Goal: Information Seeking & Learning: Learn about a topic

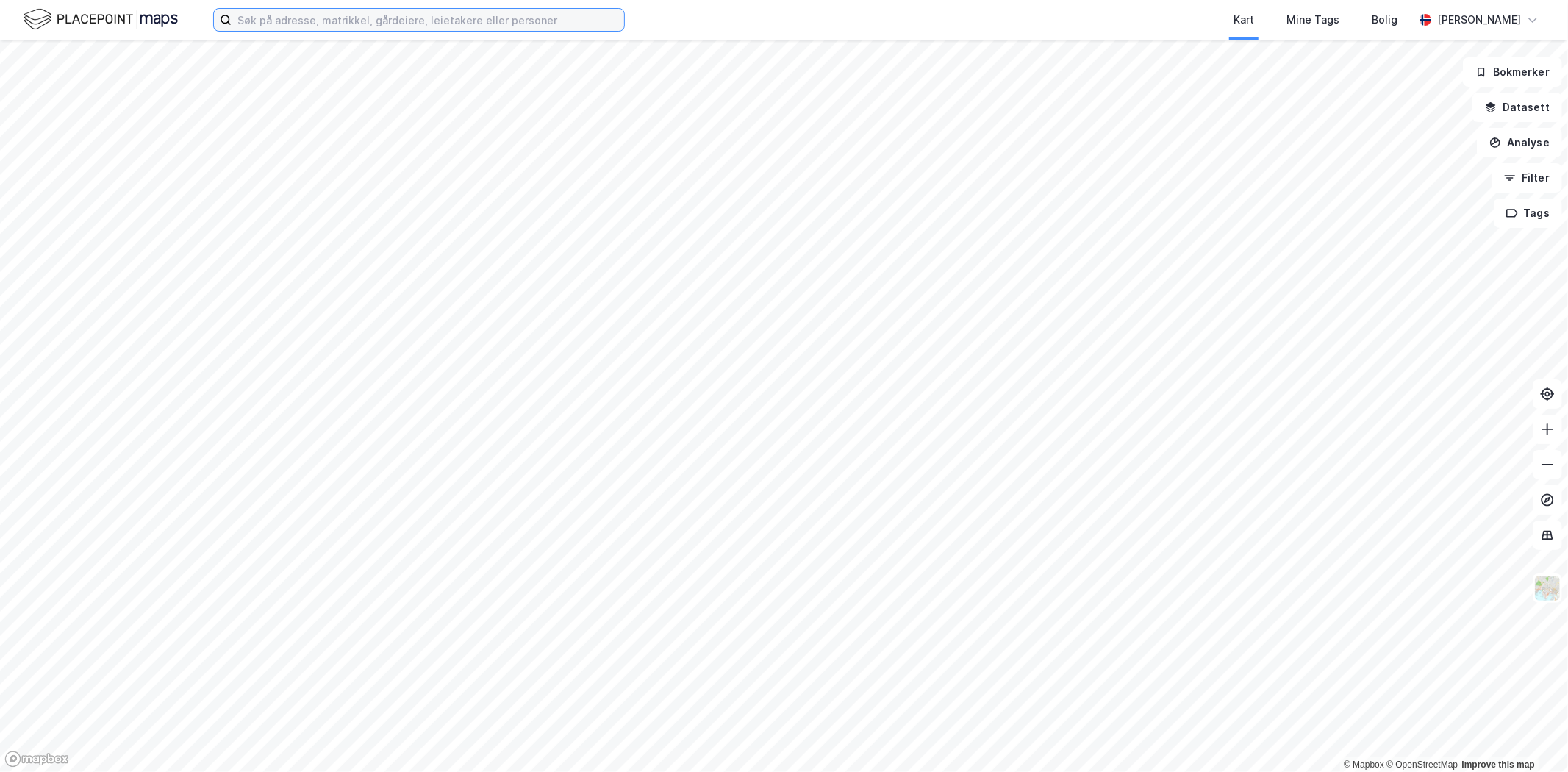
click at [324, 18] on input at bounding box center [427, 20] width 392 height 22
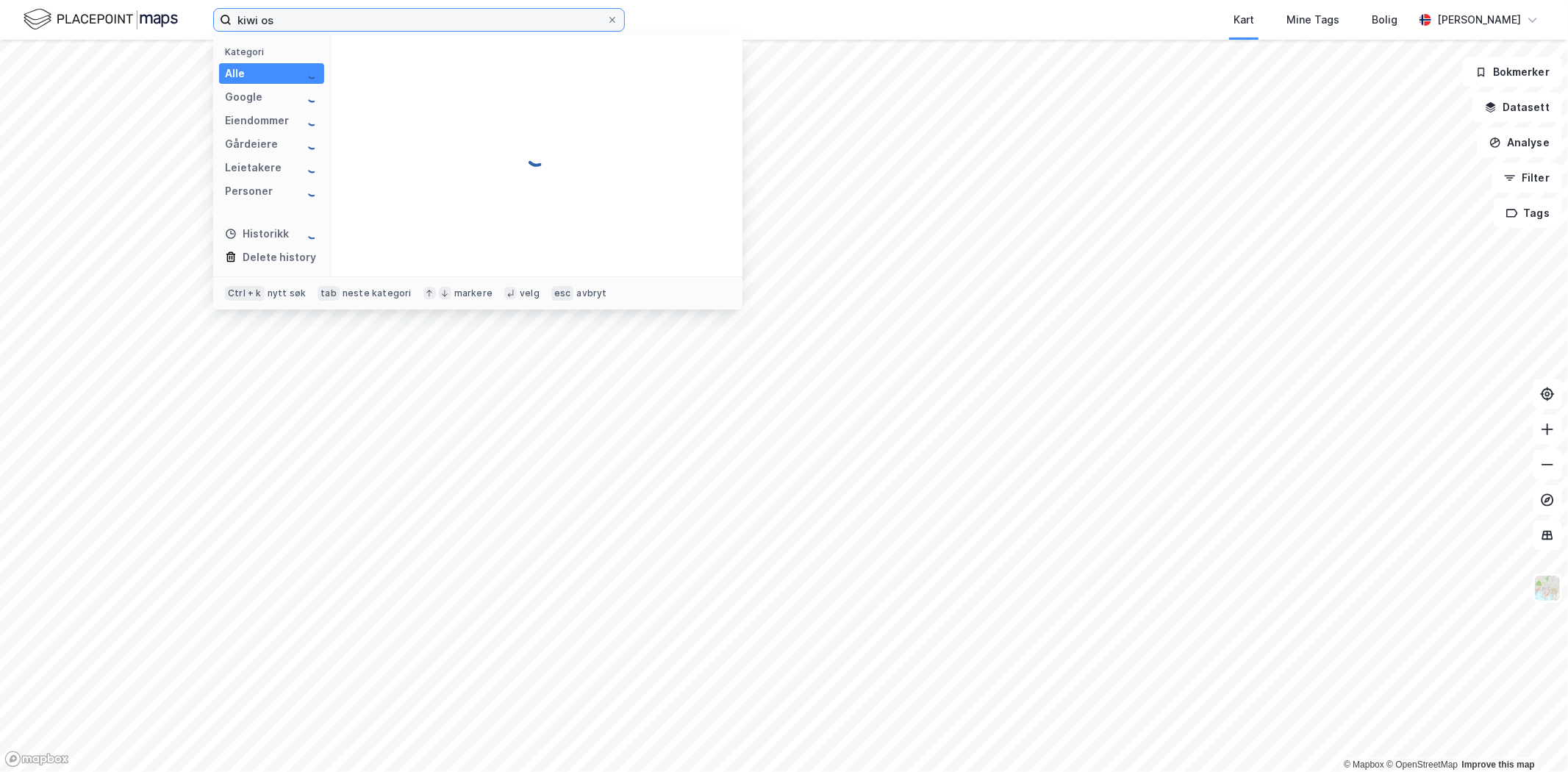
type input "kiwi os"
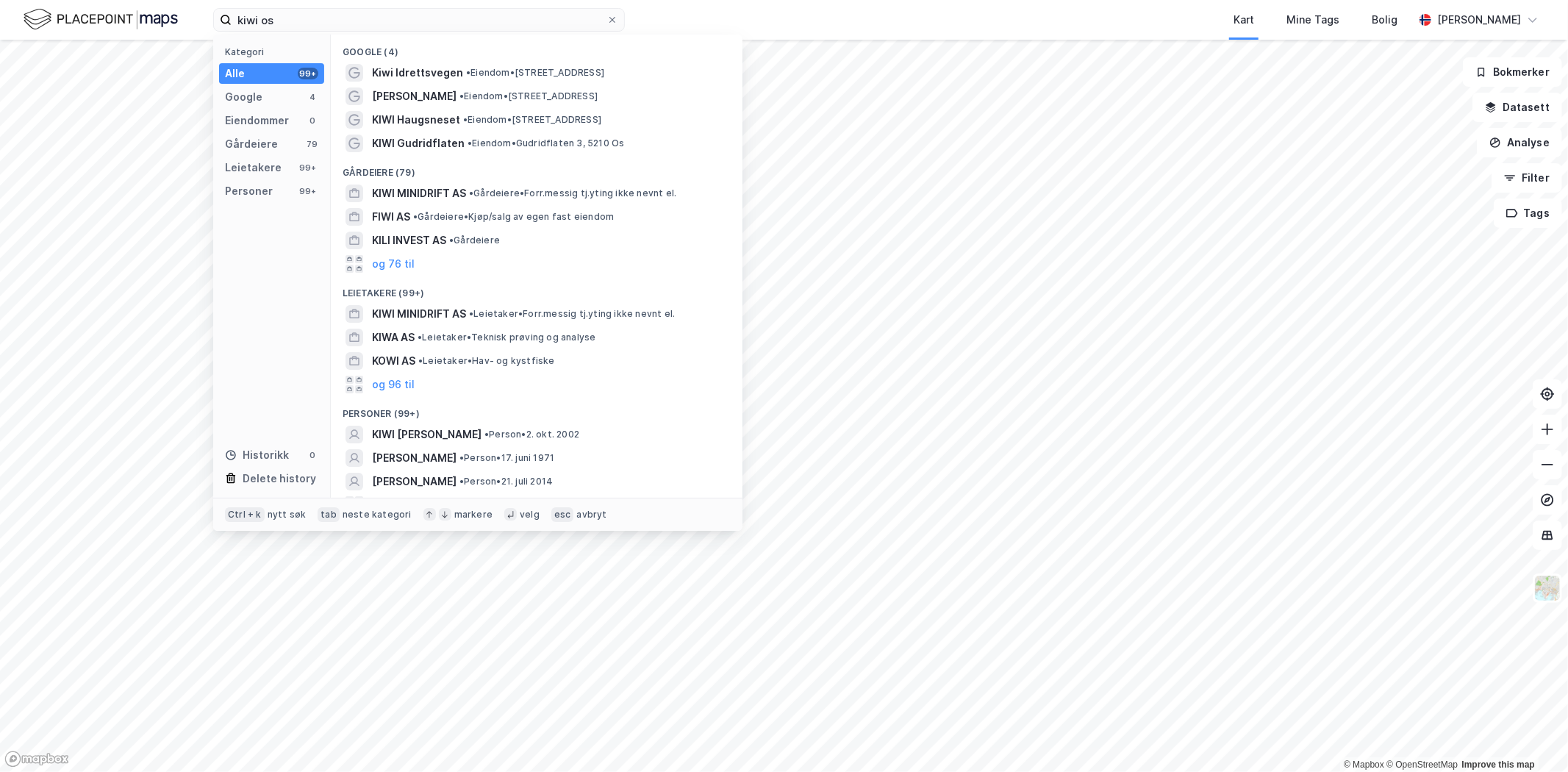
click at [472, 78] on div "Kiwi Idrettsvegen • Eiendom • [STREET_ADDRESS]" at bounding box center [550, 72] width 356 height 18
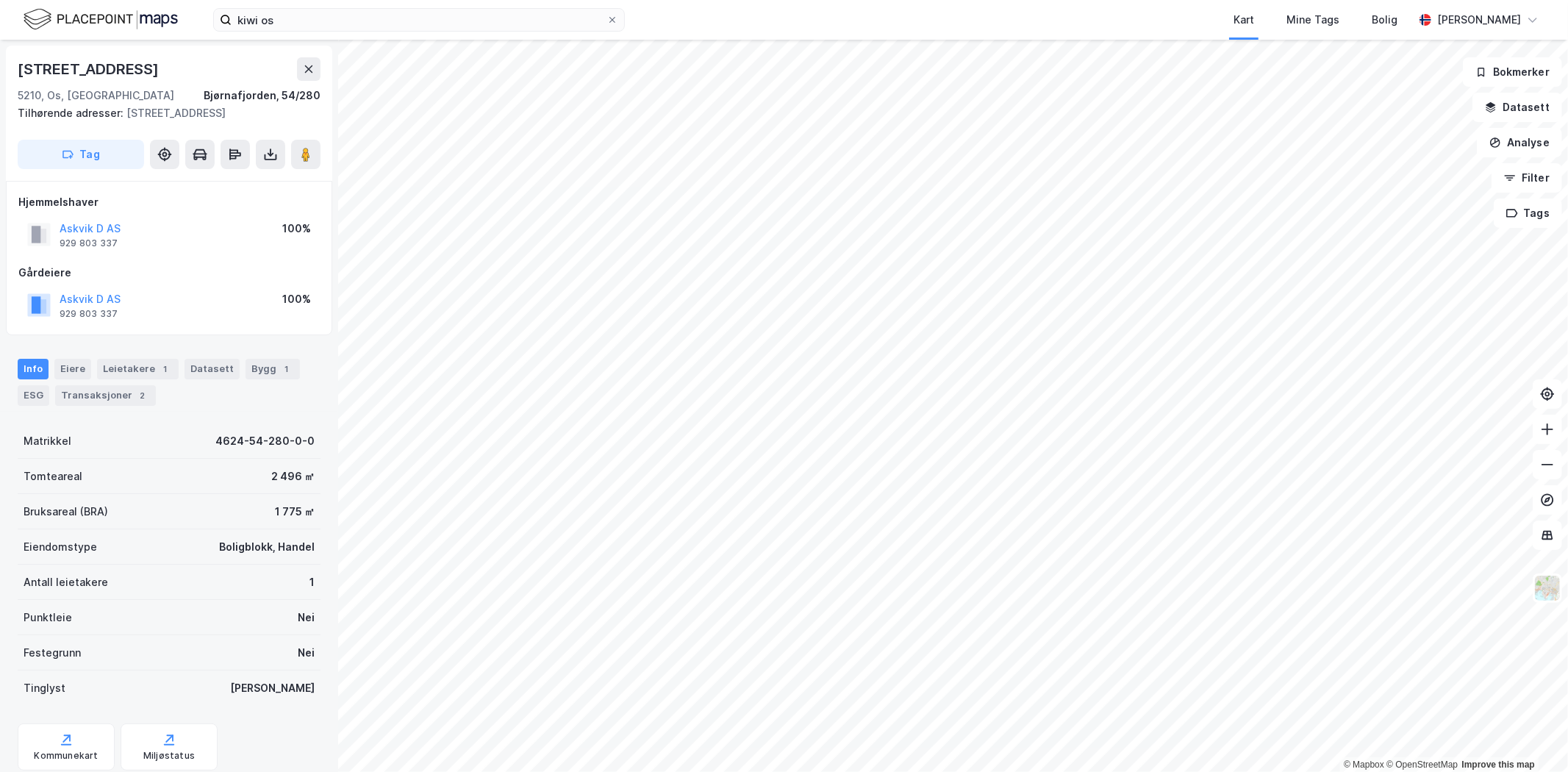
click at [1554, 588] on img at bounding box center [1547, 587] width 28 height 28
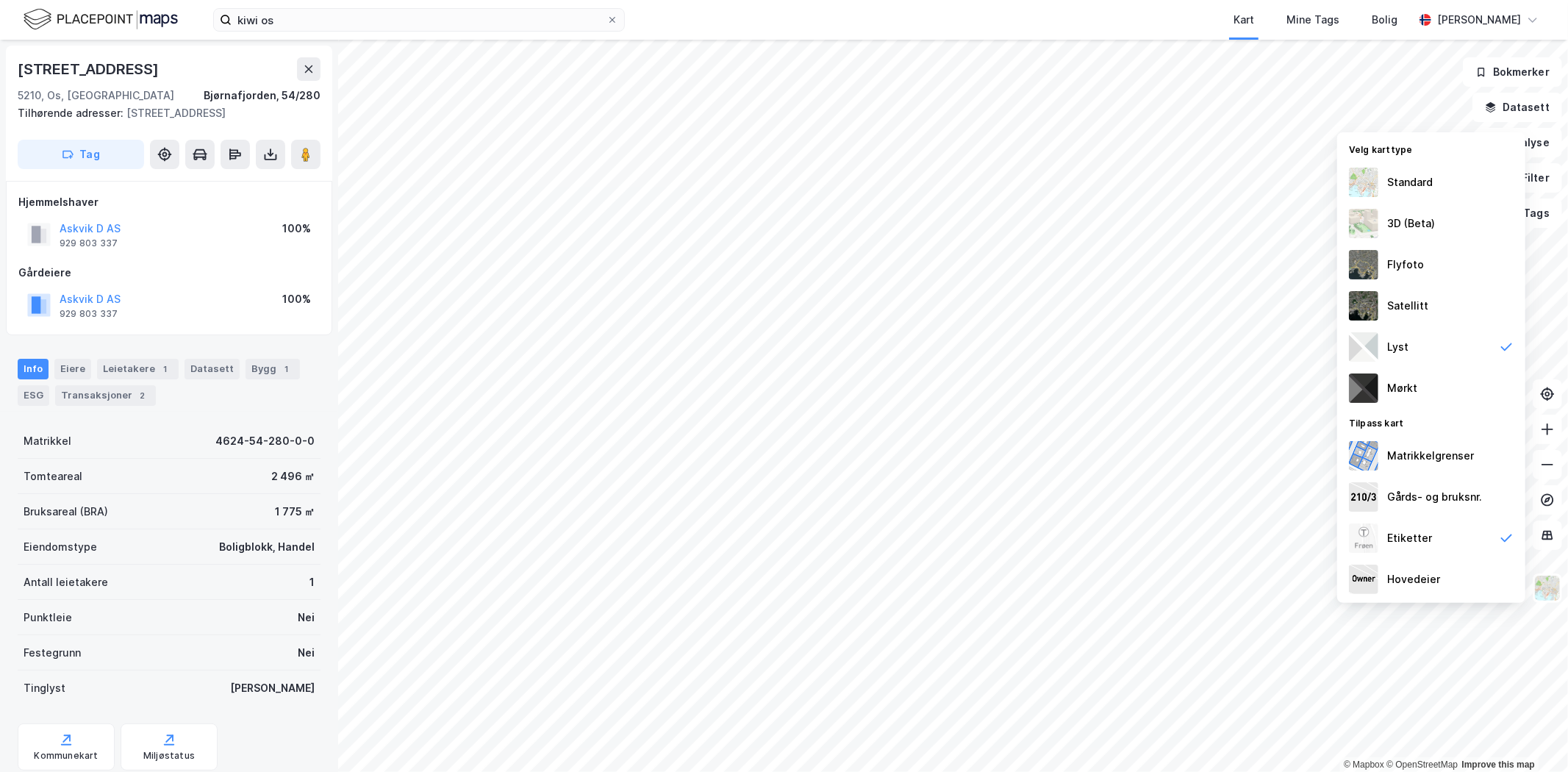
click at [1419, 258] on div "Flyfoto" at bounding box center [1405, 265] width 37 height 18
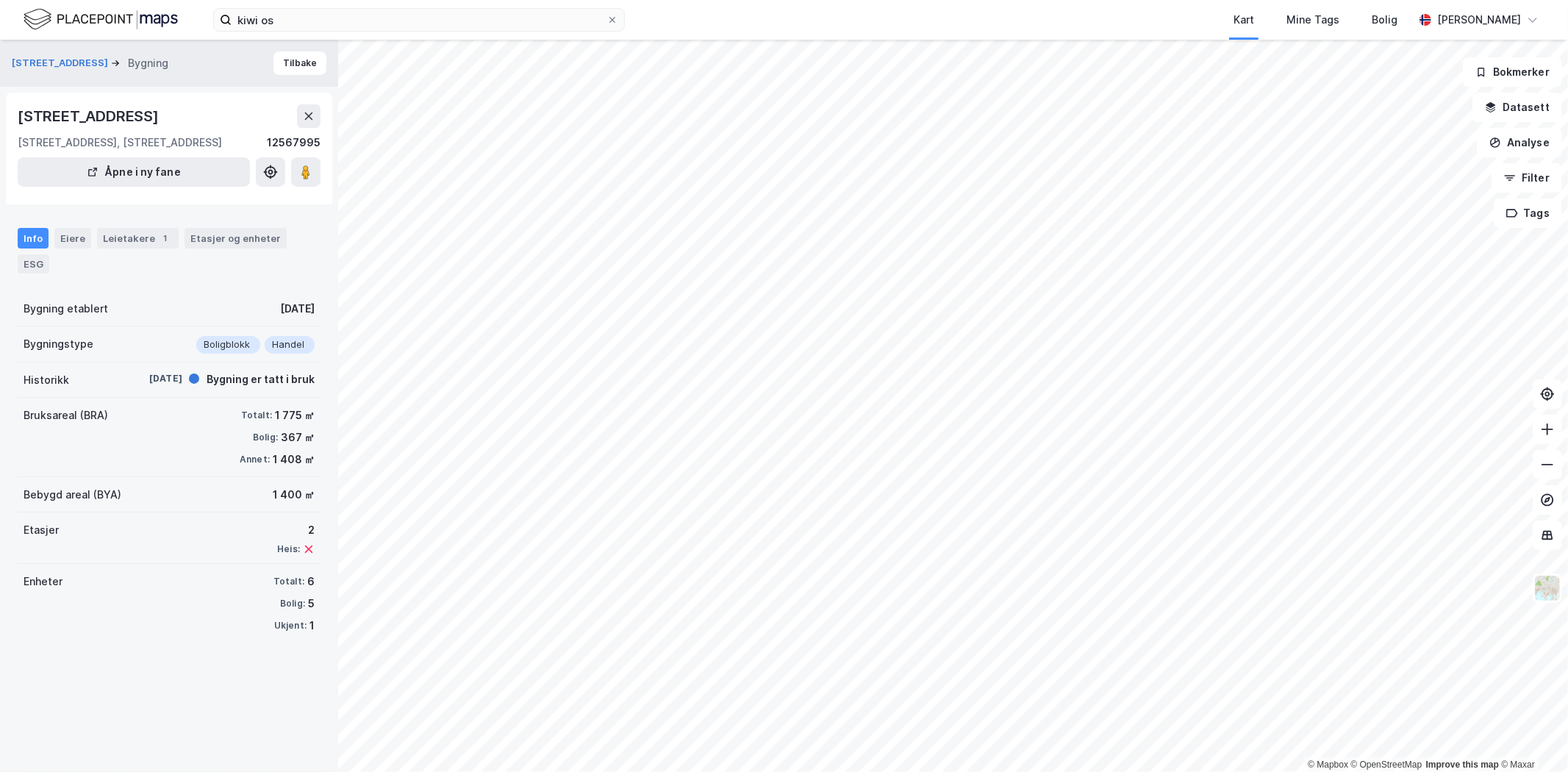
click at [79, 240] on div "Eiere" at bounding box center [72, 238] width 37 height 20
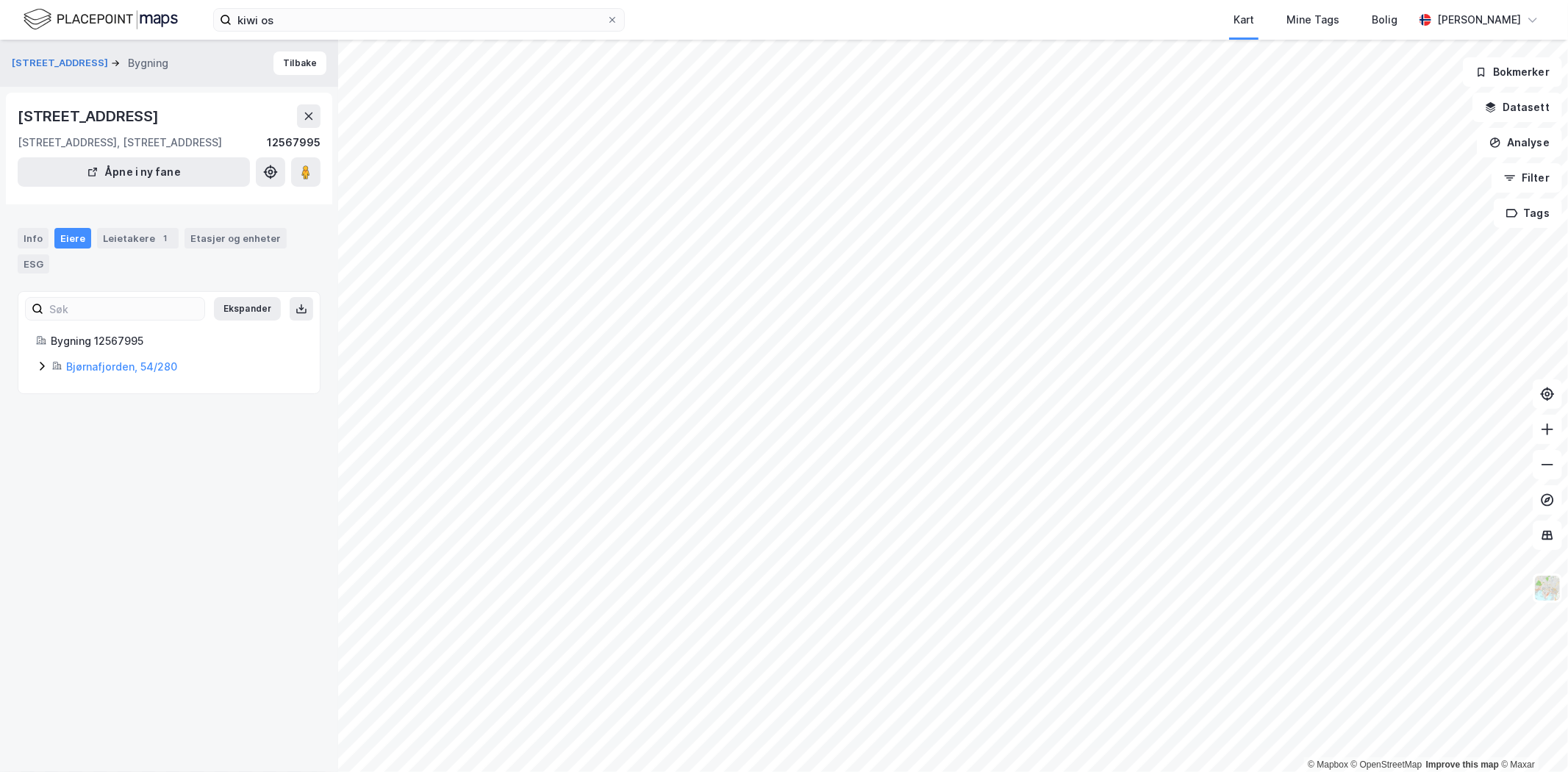
click at [38, 363] on icon at bounding box center [42, 366] width 12 height 12
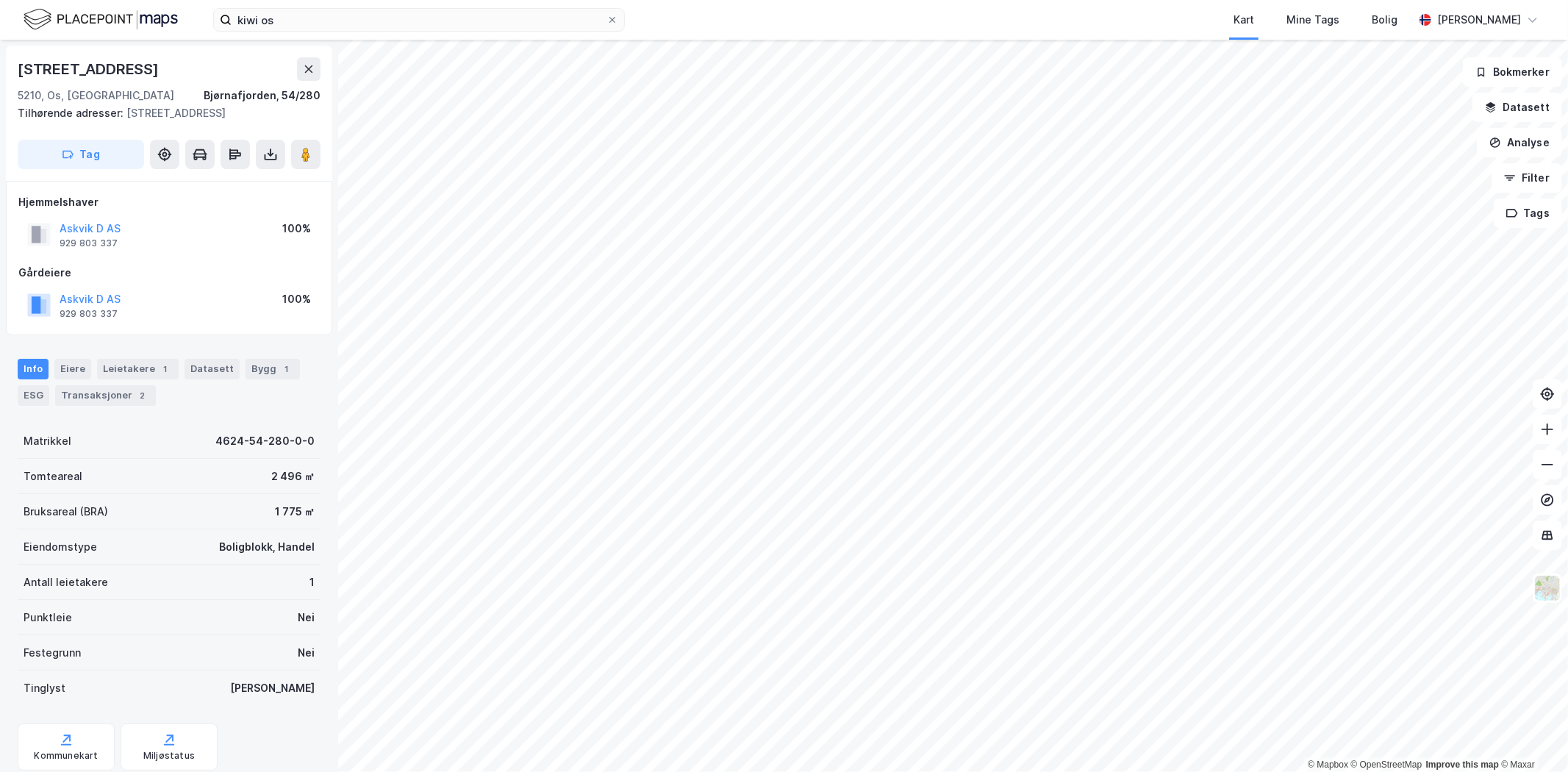
click at [0, 0] on button "Askvik D AS" at bounding box center [0, 0] width 0 height 0
click at [311, 148] on icon at bounding box center [306, 154] width 14 height 14
click at [305, 154] on image at bounding box center [306, 154] width 9 height 14
